Goal: Task Accomplishment & Management: Manage account settings

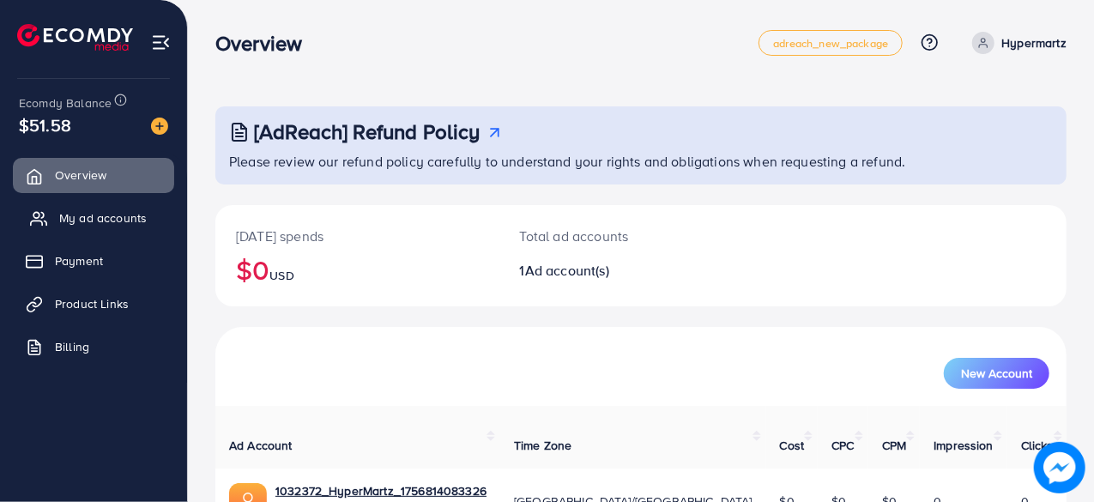
click at [93, 214] on span "My ad accounts" at bounding box center [102, 217] width 87 height 17
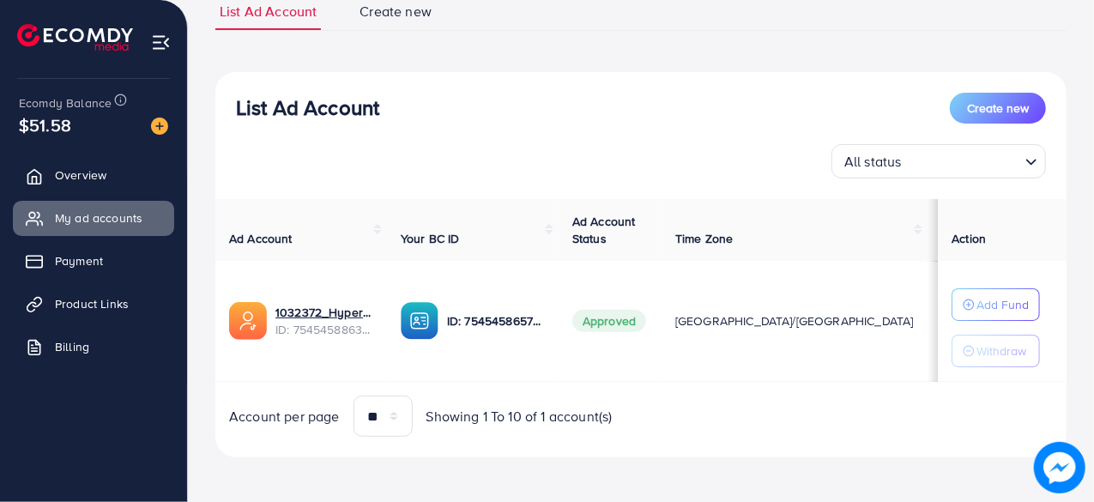
scroll to position [136, 0]
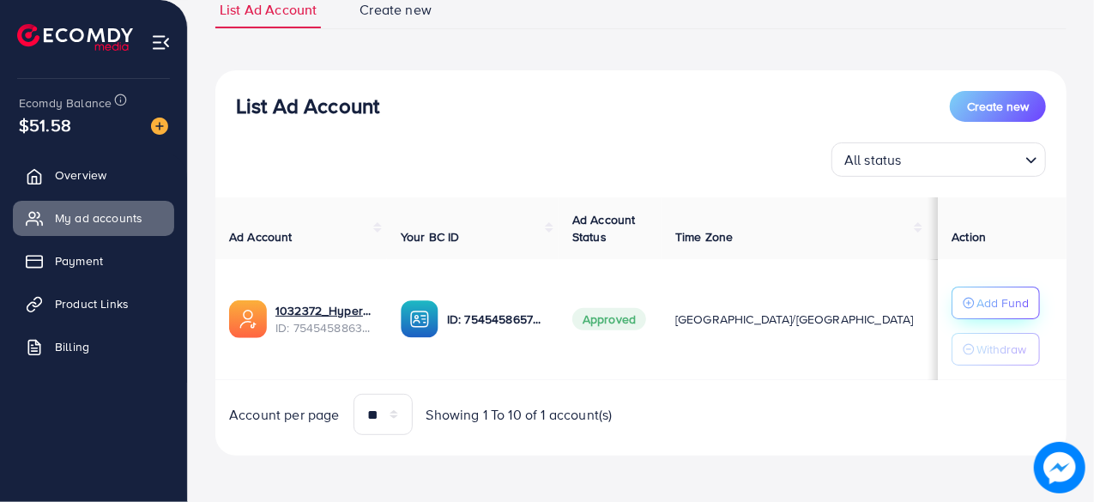
click at [980, 299] on p "Add Fund" at bounding box center [1002, 302] width 52 height 21
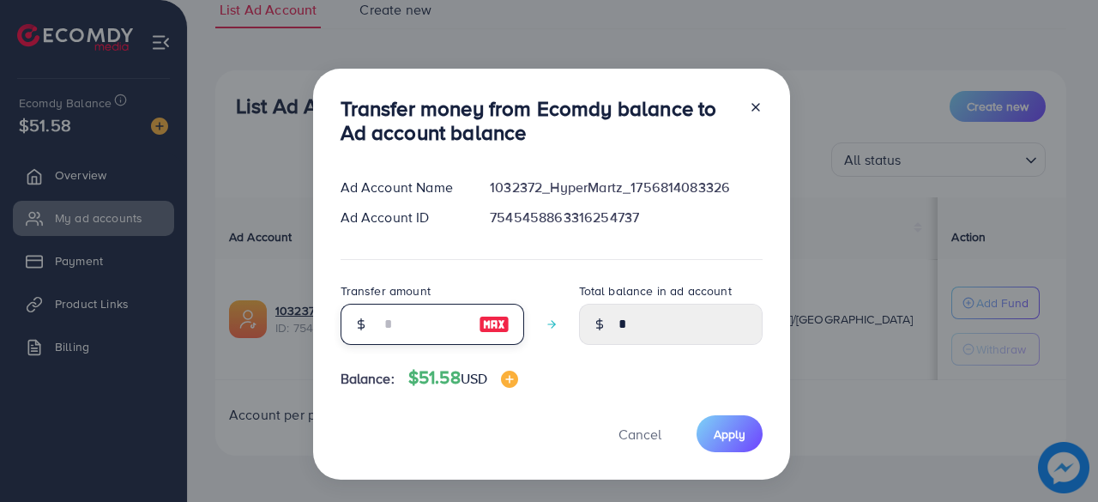
click at [442, 330] on input "number" at bounding box center [423, 324] width 86 height 41
click at [499, 322] on img at bounding box center [494, 324] width 31 height 21
type input "**"
type input "*****"
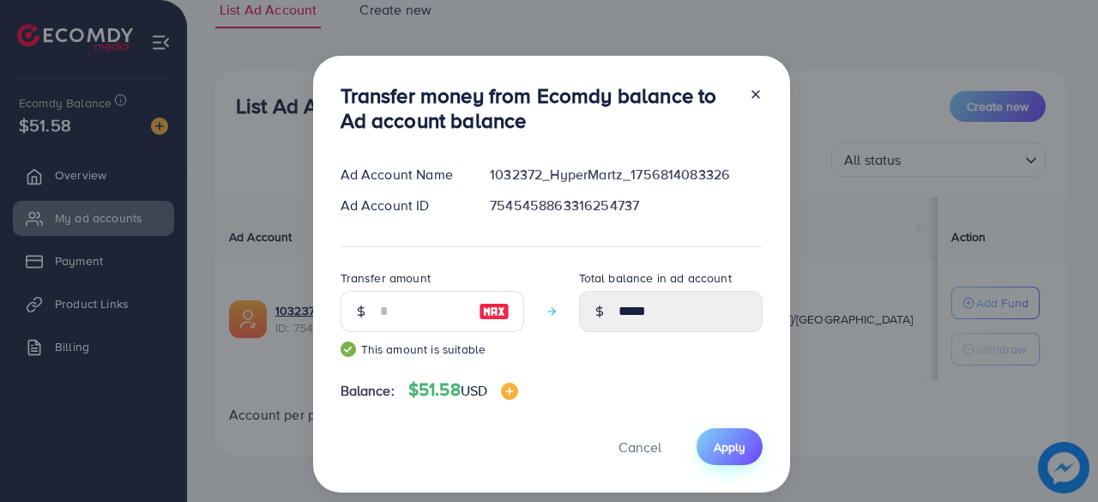
click at [731, 441] on span "Apply" at bounding box center [730, 446] width 32 height 17
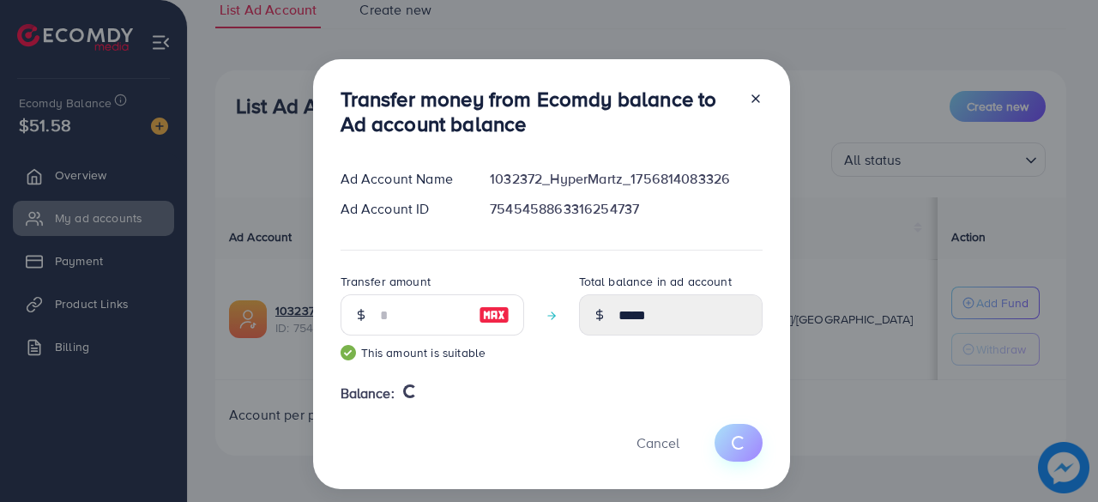
type input "*"
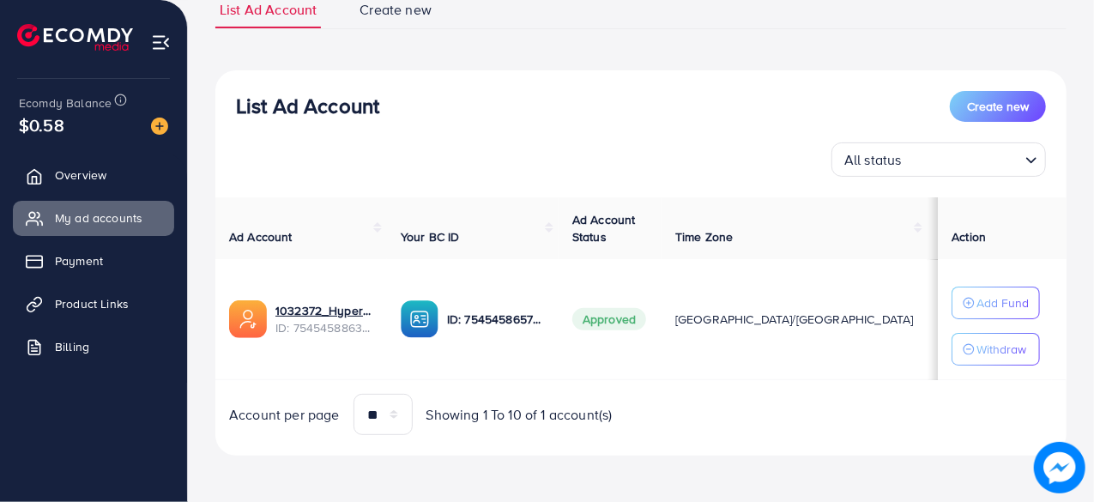
drag, startPoint x: 57, startPoint y: 277, endPoint x: 90, endPoint y: 286, distance: 33.7
click at [57, 277] on link "Payment" at bounding box center [93, 261] width 161 height 34
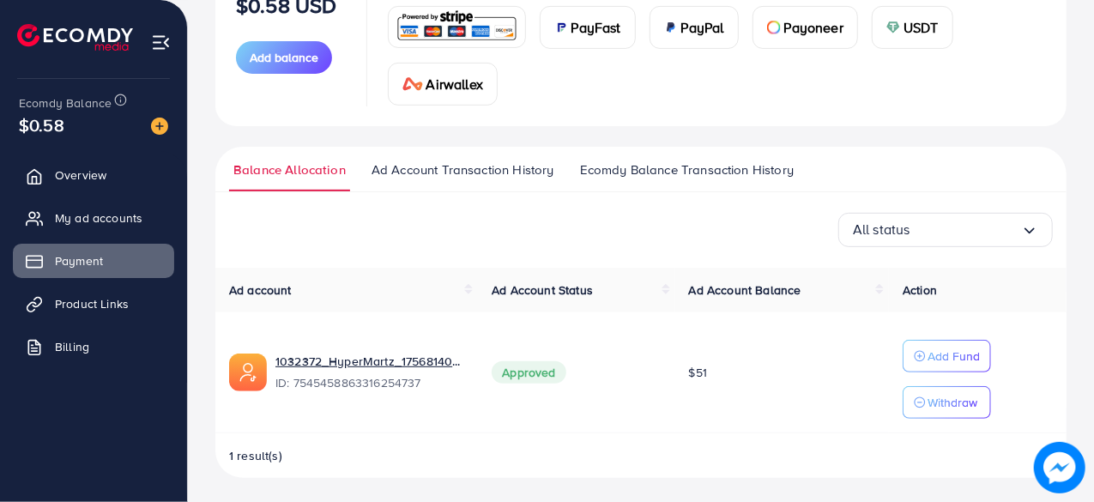
scroll to position [244, 0]
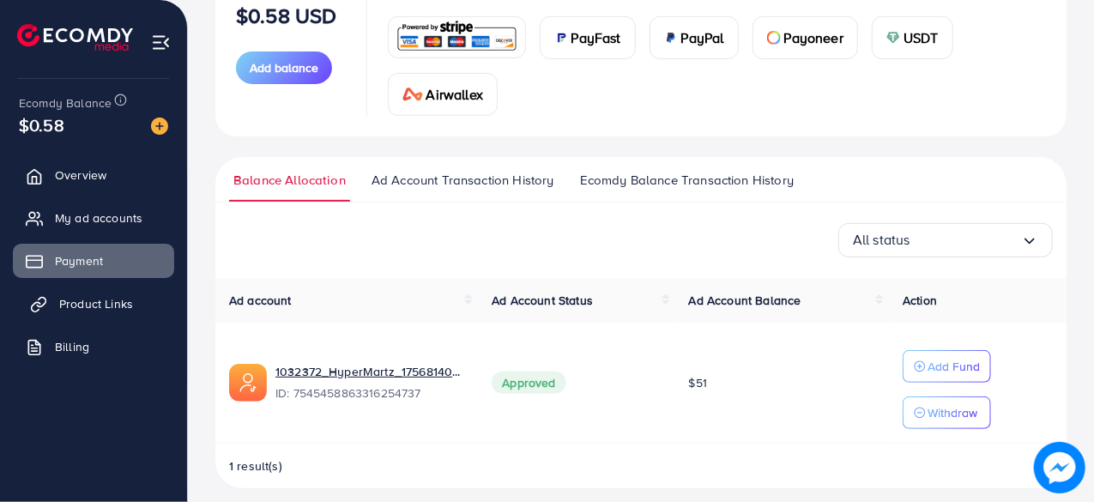
click at [105, 296] on span "Product Links" at bounding box center [96, 303] width 74 height 17
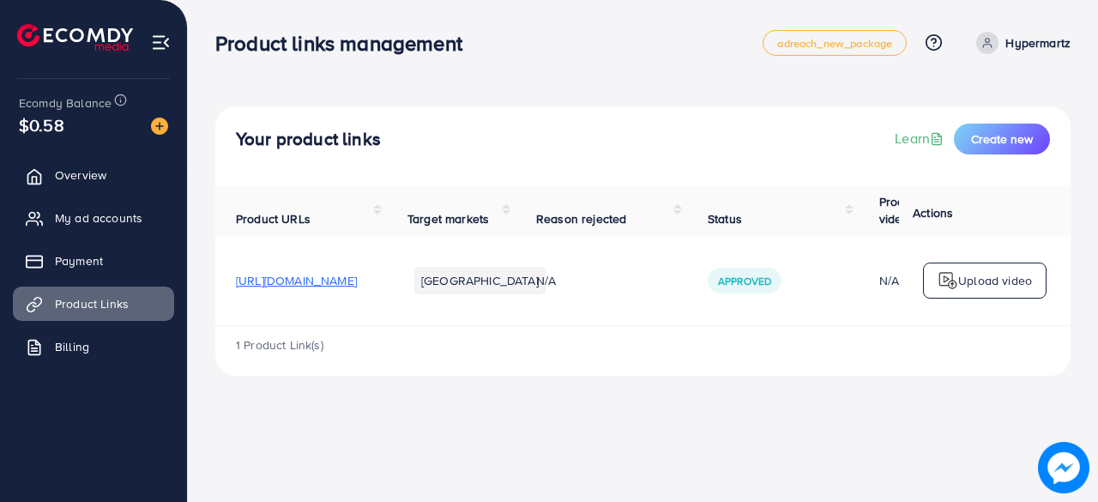
click at [283, 280] on span "[URL][DOMAIN_NAME]" at bounding box center [296, 280] width 121 height 17
click at [79, 344] on span "Billing" at bounding box center [76, 346] width 34 height 17
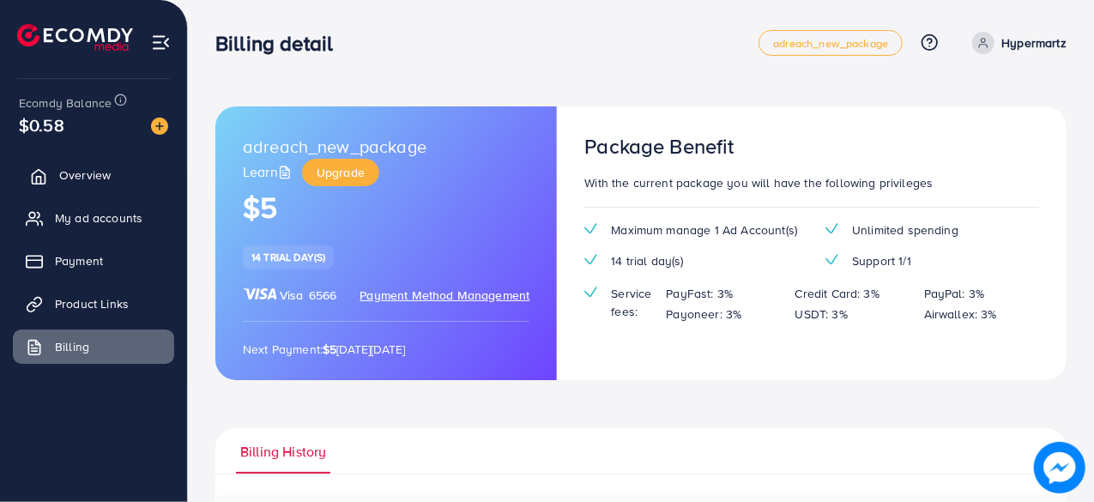
click at [91, 186] on link "Overview" at bounding box center [93, 175] width 161 height 34
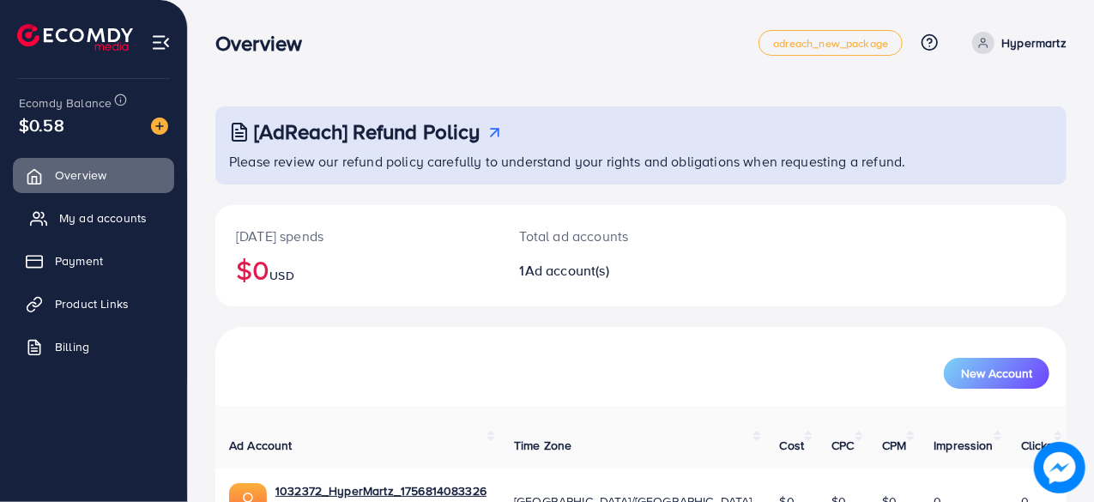
click at [110, 208] on link "My ad accounts" at bounding box center [93, 218] width 161 height 34
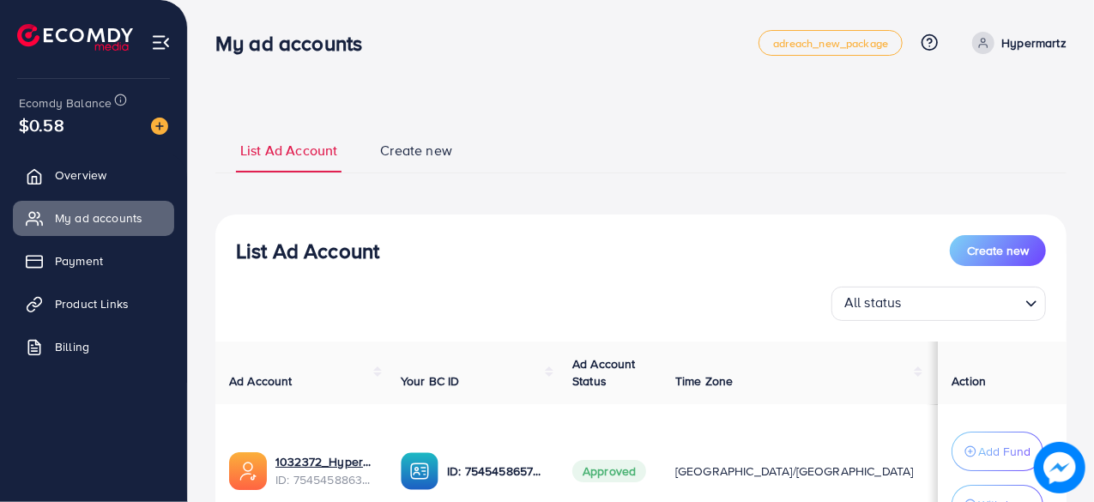
scroll to position [158, 0]
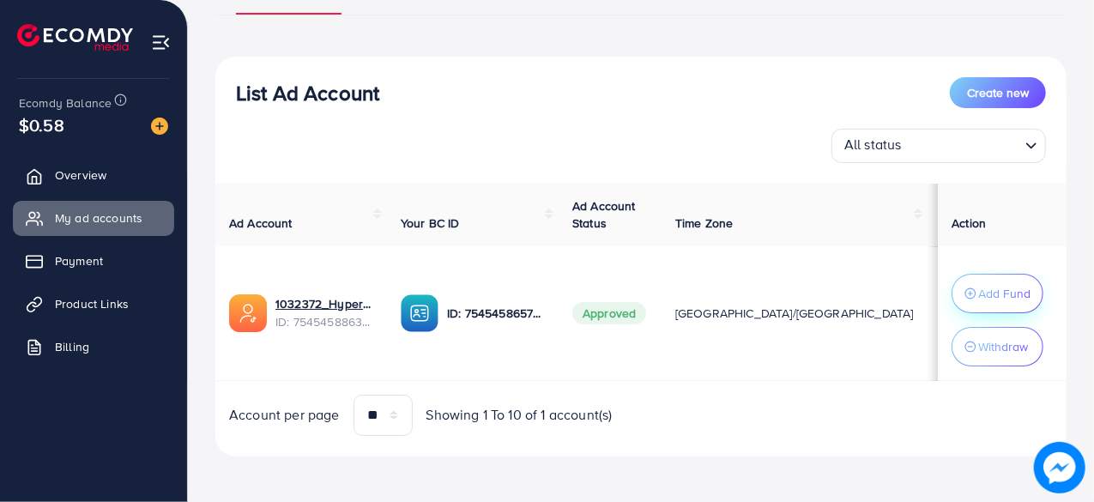
click at [978, 286] on p "Add Fund" at bounding box center [1004, 293] width 52 height 21
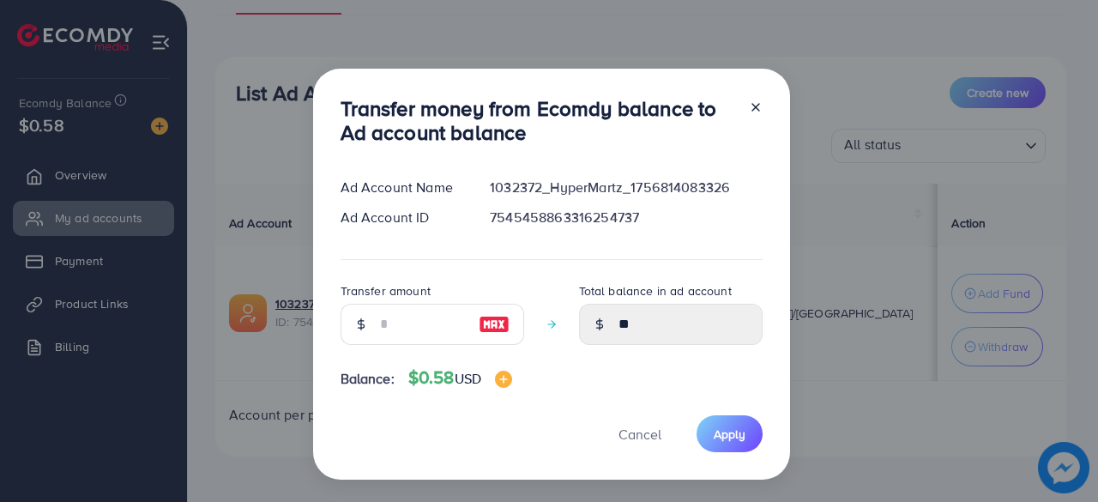
click at [486, 320] on img at bounding box center [494, 324] width 31 height 21
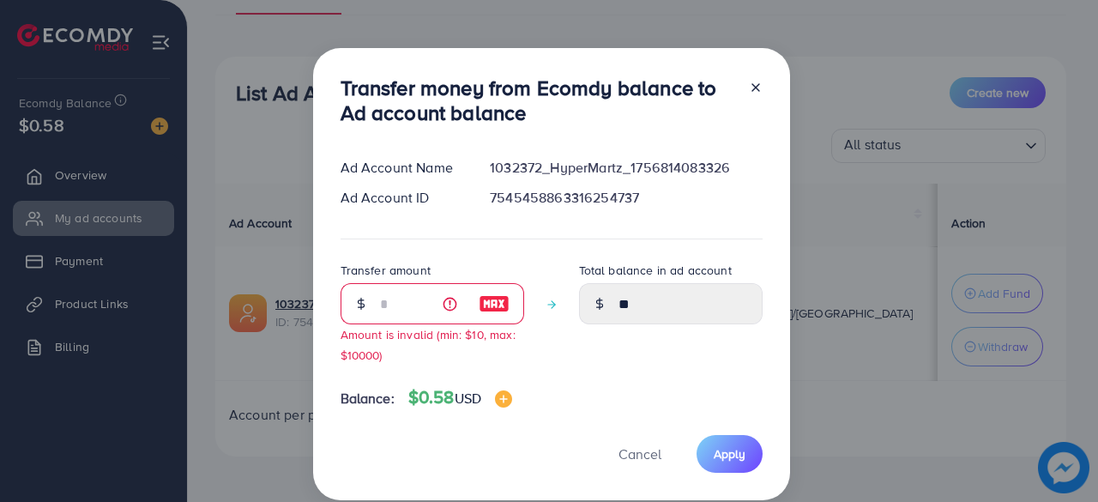
type input "*"
type input "*****"
click at [753, 80] on div at bounding box center [748, 103] width 27 height 57
click at [752, 82] on icon at bounding box center [756, 88] width 14 height 14
type input "**"
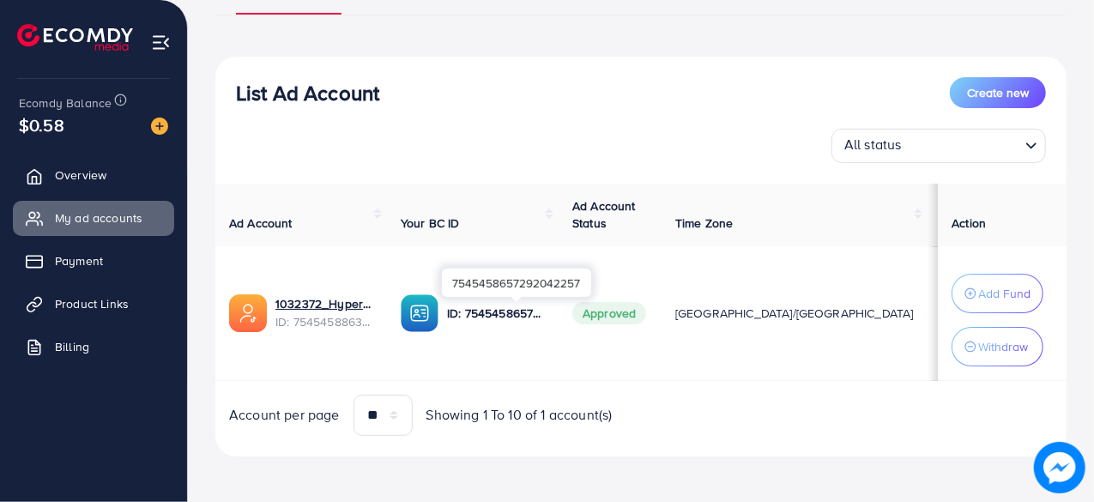
click at [518, 321] on p "ID: 7545458657292042257" at bounding box center [496, 313] width 98 height 21
